Goal: Task Accomplishment & Management: Use online tool/utility

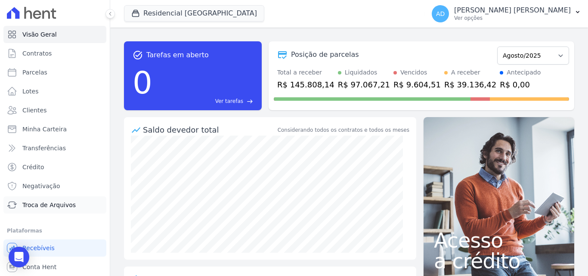
click at [34, 207] on span "Troca de Arquivos" at bounding box center [48, 205] width 53 height 9
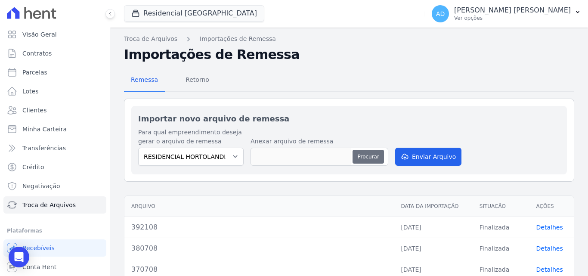
click at [364, 158] on button "Procurar" at bounding box center [368, 157] width 31 height 14
type input "402508"
click at [451, 157] on button "Enviar Arquivo" at bounding box center [428, 157] width 66 height 18
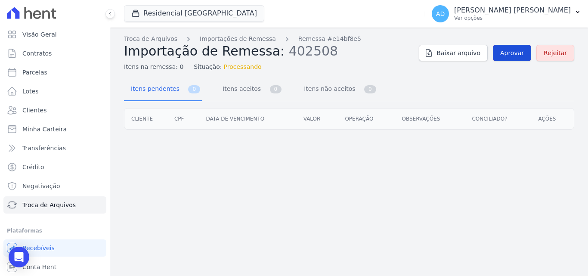
click at [520, 48] on link "Aprovar" at bounding box center [512, 53] width 38 height 16
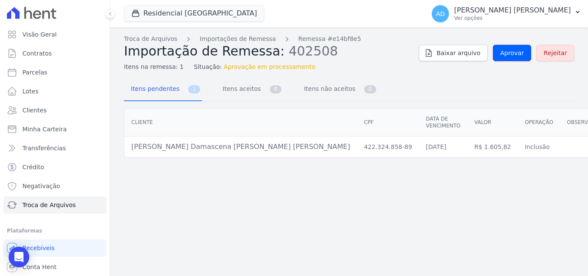
click at [520, 48] on link "Aprovar" at bounding box center [512, 53] width 38 height 16
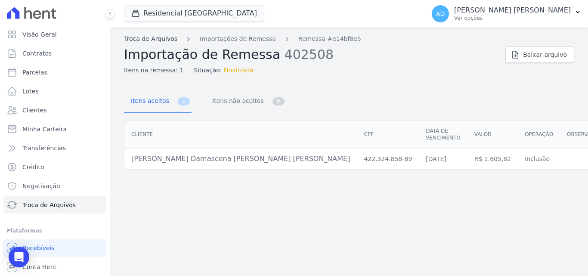
click at [156, 38] on link "Troca de Arquivos" at bounding box center [150, 38] width 53 height 9
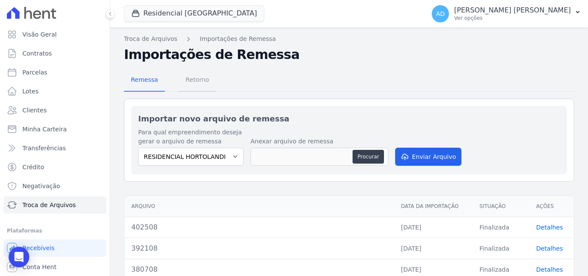
click at [200, 72] on span "Retorno" at bounding box center [197, 79] width 34 height 17
click at [200, 78] on span "Retorno" at bounding box center [197, 79] width 34 height 17
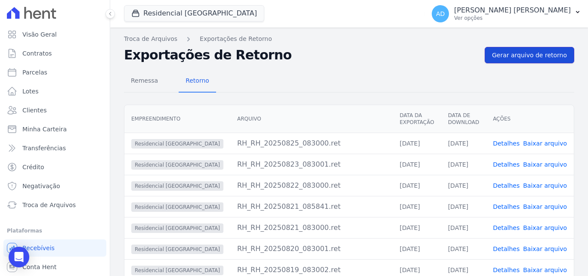
click at [529, 57] on span "Gerar arquivo de retorno" at bounding box center [529, 55] width 75 height 9
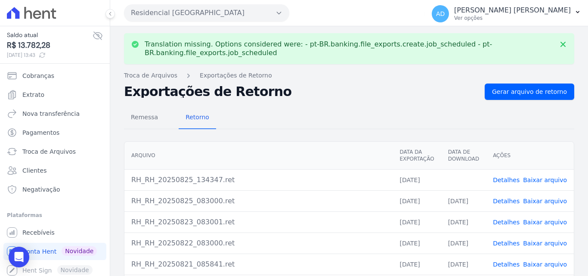
click at [533, 180] on link "Baixar arquivo" at bounding box center [545, 180] width 44 height 7
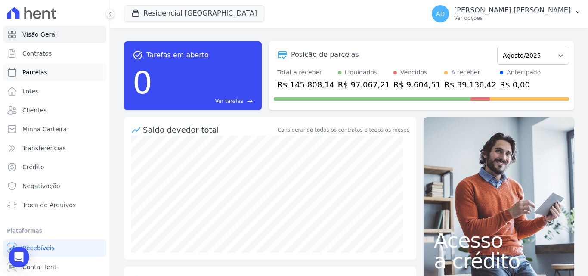
click at [63, 69] on link "Parcelas" at bounding box center [54, 72] width 103 height 17
select select
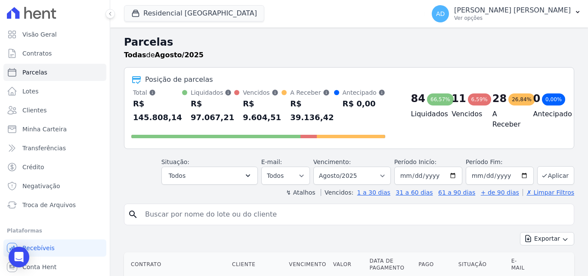
click at [187, 217] on input "search" at bounding box center [355, 214] width 431 height 17
type input "[PERSON_NAME]"
select select
